Goal: Browse casually

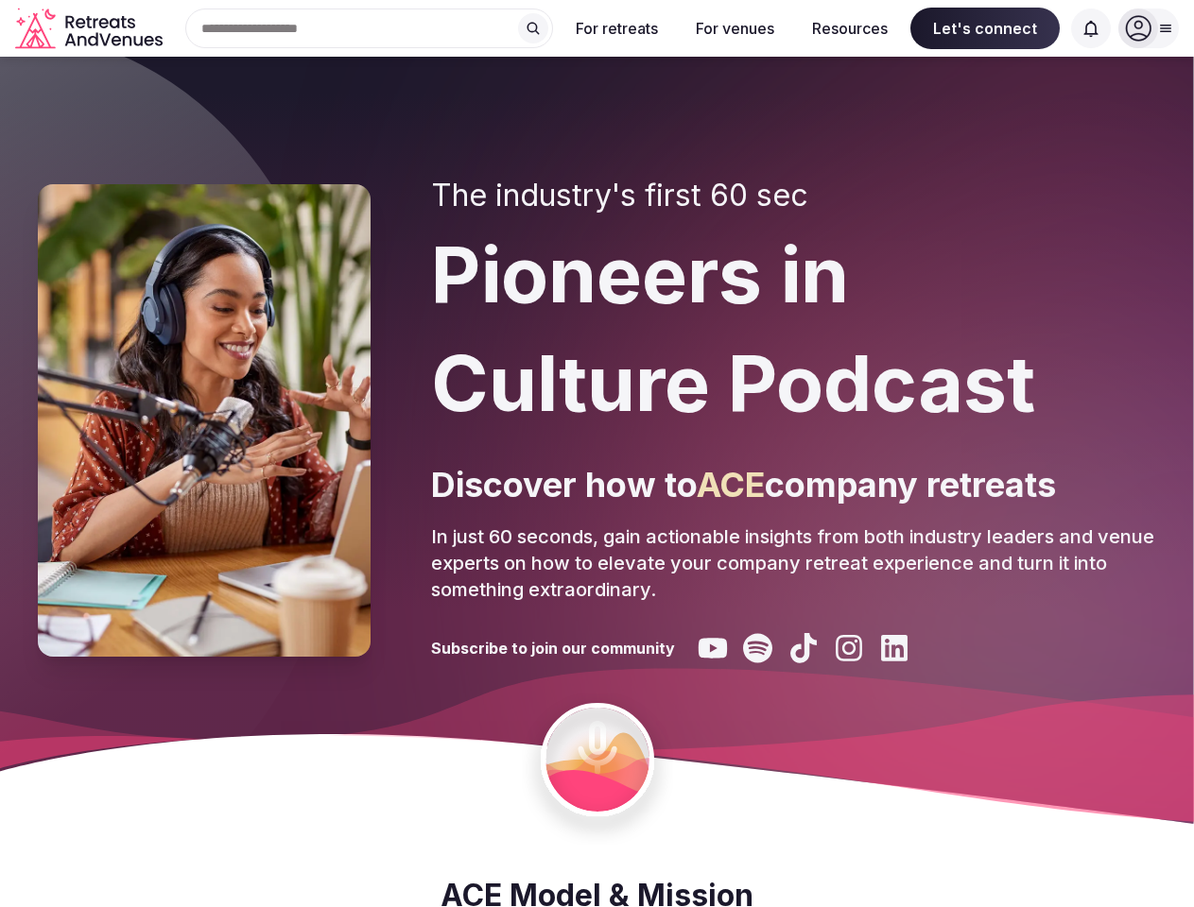
click at [596, 454] on div "The industry's first 60 sec Pioneers in Culture Podcast Discover how to ACE com…" at bounding box center [793, 421] width 725 height 486
click at [370, 28] on div "Search Popular Destinations [GEOGRAPHIC_DATA], [GEOGRAPHIC_DATA] [GEOGRAPHIC_DA…" at bounding box center [361, 29] width 383 height 40
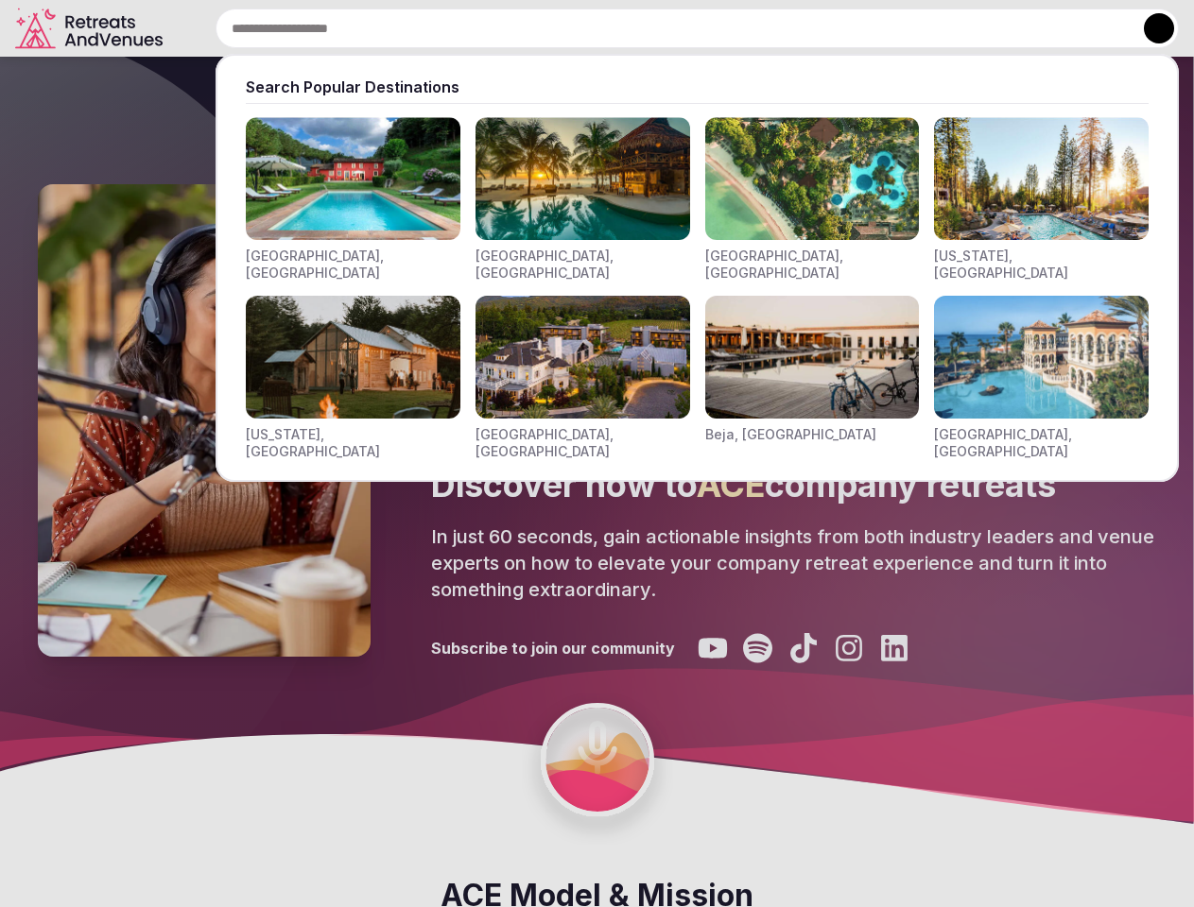
click at [533, 28] on input "text" at bounding box center [696, 29] width 963 height 40
click at [617, 28] on input "text" at bounding box center [696, 29] width 963 height 40
click at [734, 28] on input "text" at bounding box center [696, 29] width 963 height 40
click at [850, 28] on input "text" at bounding box center [696, 29] width 963 height 40
click at [985, 28] on input "text" at bounding box center [696, 29] width 963 height 40
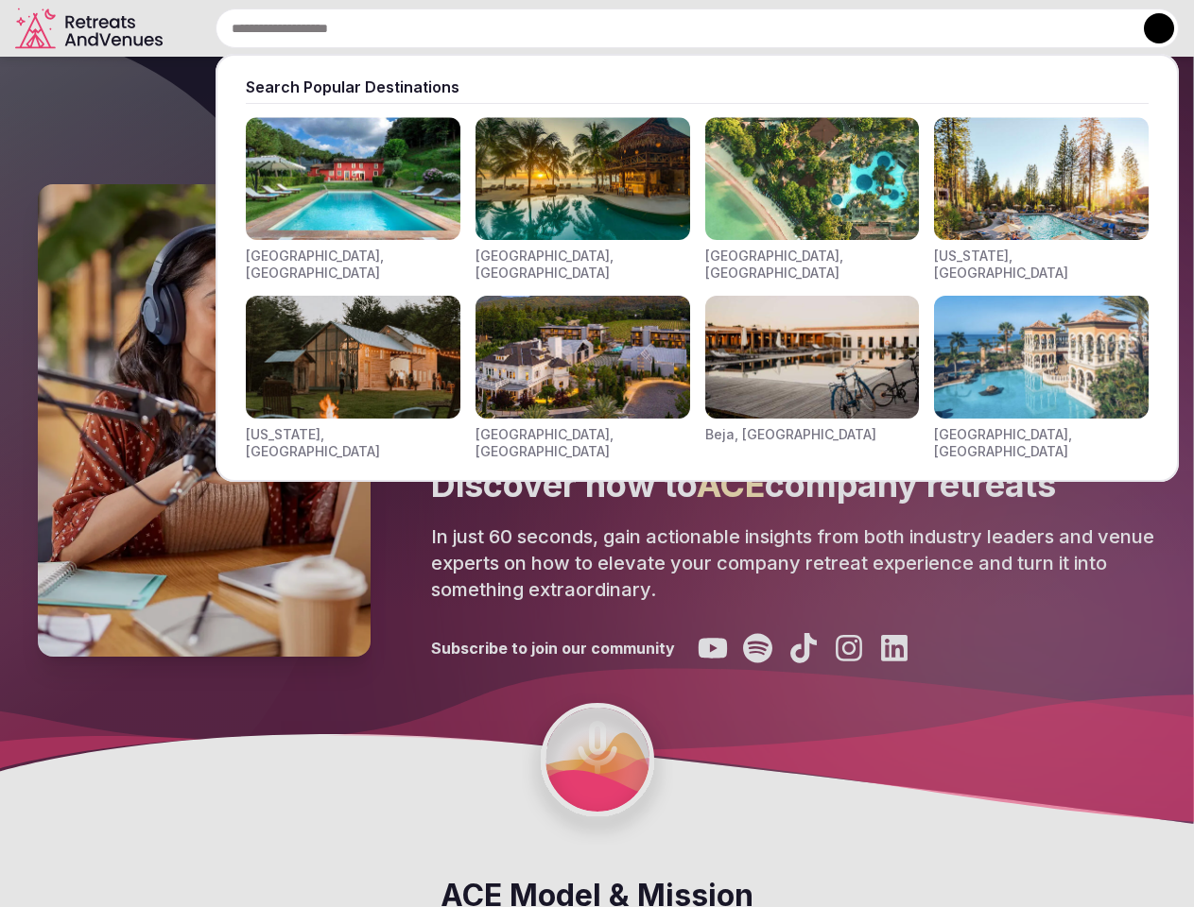
click at [1091, 28] on input "text" at bounding box center [696, 29] width 963 height 40
click at [1148, 28] on button at bounding box center [1159, 28] width 30 height 30
